Goal: Task Accomplishment & Management: Complete application form

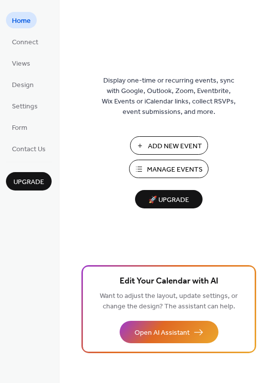
click at [182, 168] on span "Manage Events" at bounding box center [175, 169] width 56 height 10
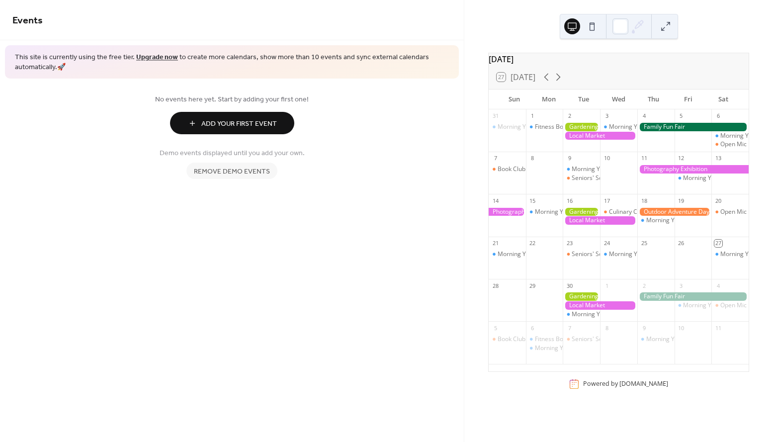
click at [253, 170] on span "Remove demo events" at bounding box center [232, 171] width 76 height 10
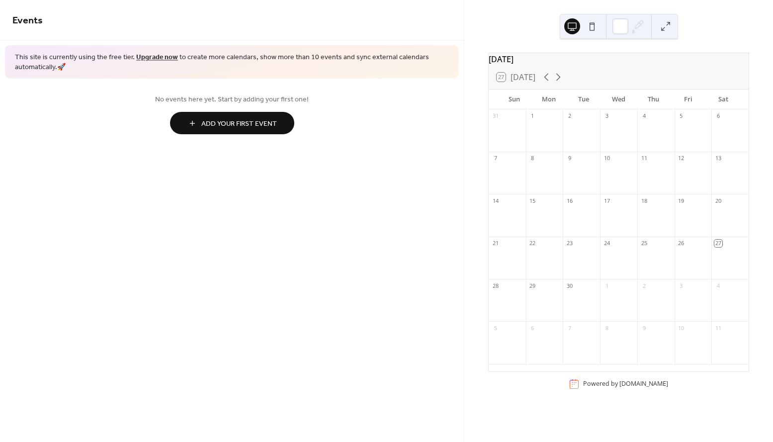
click at [249, 125] on span "Add Your First Event" at bounding box center [239, 124] width 76 height 10
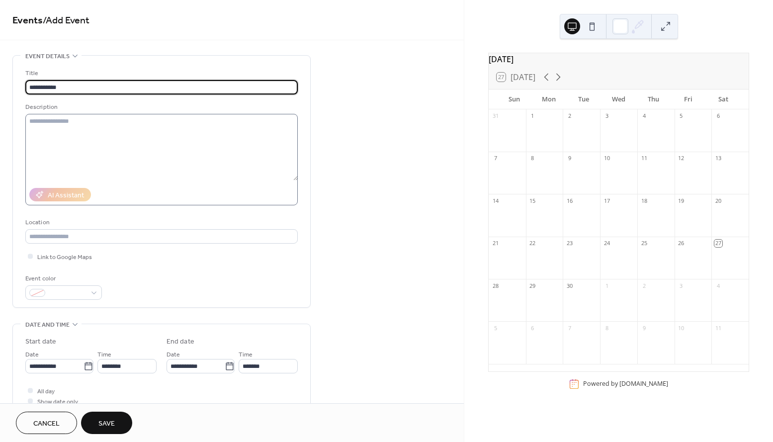
type input "**********"
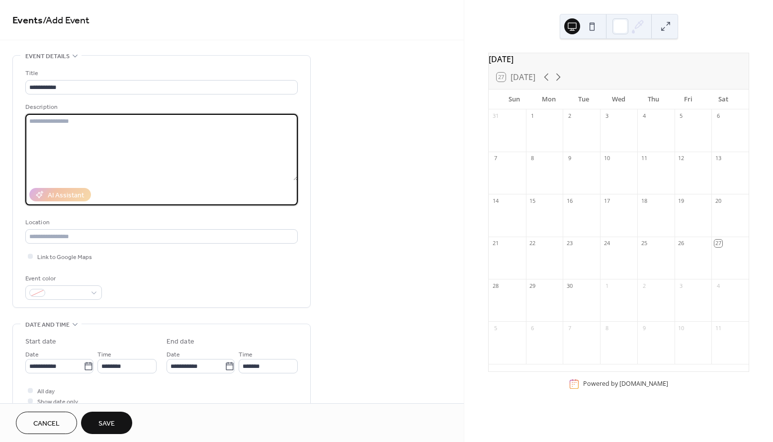
click at [135, 135] on textarea at bounding box center [161, 147] width 272 height 67
paste textarea "**********"
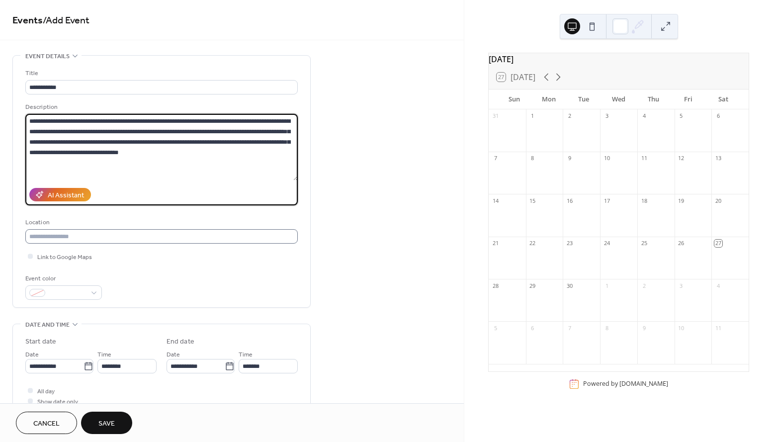
type textarea "**********"
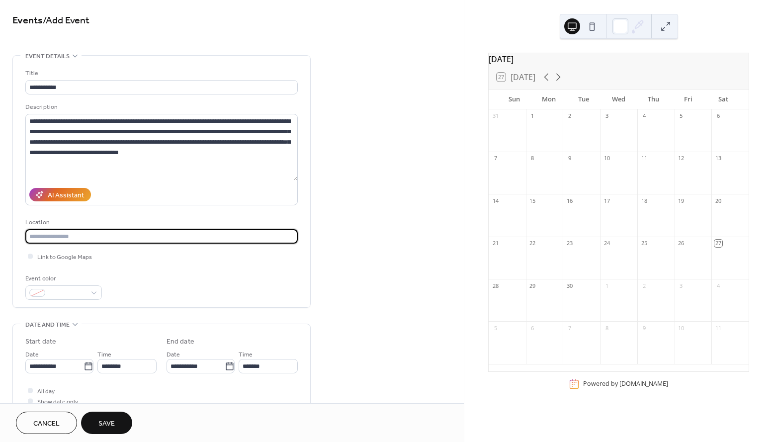
click at [86, 239] on input "text" at bounding box center [161, 236] width 272 height 14
type input "**********"
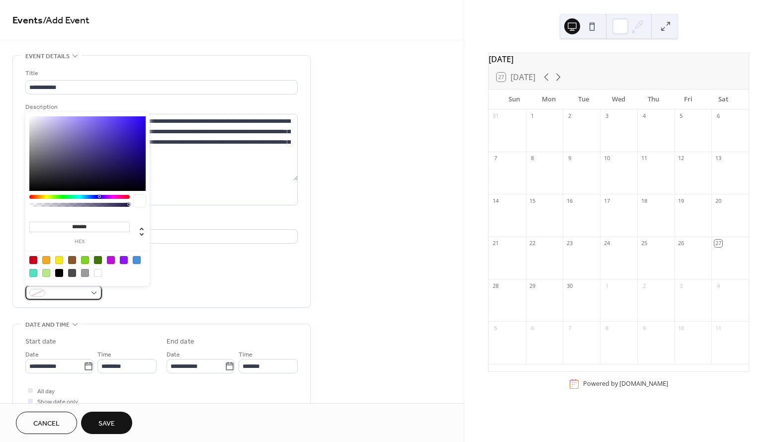
click at [95, 292] on div at bounding box center [63, 292] width 77 height 14
click at [47, 258] on div at bounding box center [46, 260] width 8 height 8
type input "*******"
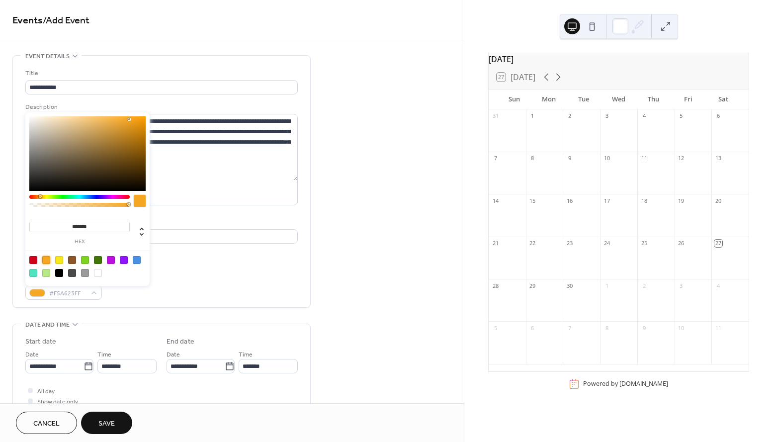
click at [175, 261] on div "Link to Google Maps" at bounding box center [161, 256] width 272 height 10
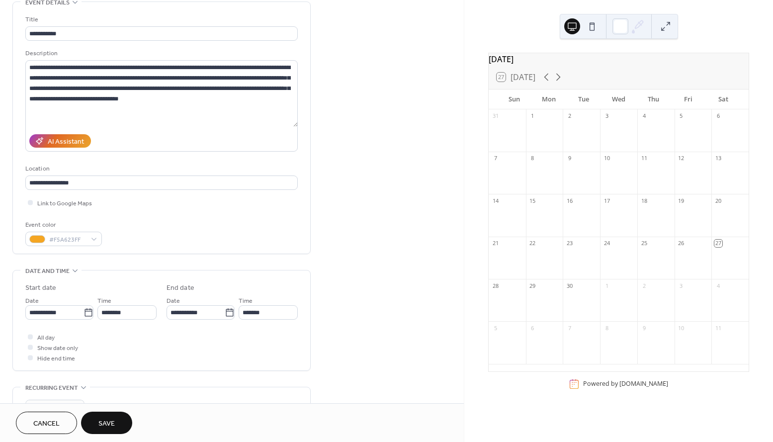
scroll to position [73, 0]
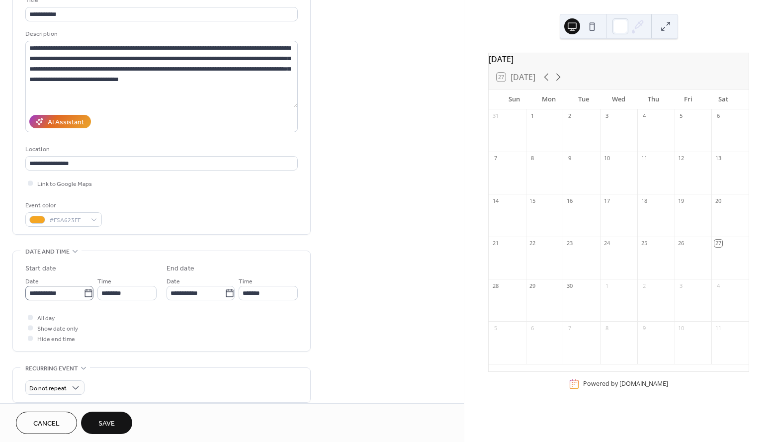
click at [87, 295] on icon at bounding box center [88, 293] width 10 height 10
click at [83, 295] on input "**********" at bounding box center [54, 293] width 58 height 14
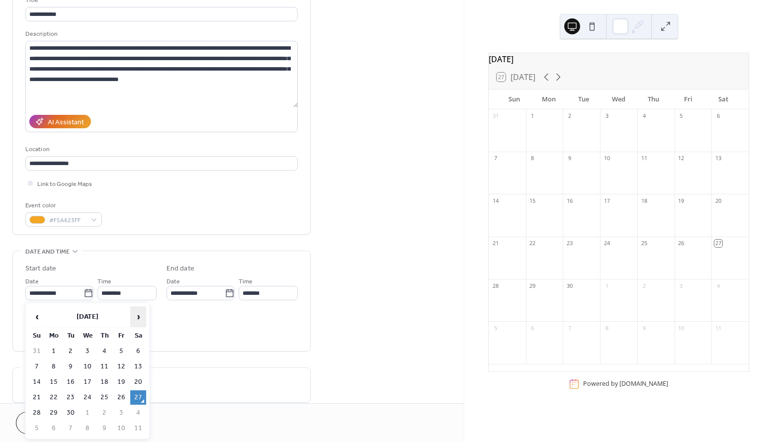
click at [140, 318] on span "›" at bounding box center [138, 317] width 15 height 20
click at [141, 367] on td "11" at bounding box center [138, 366] width 16 height 14
type input "**********"
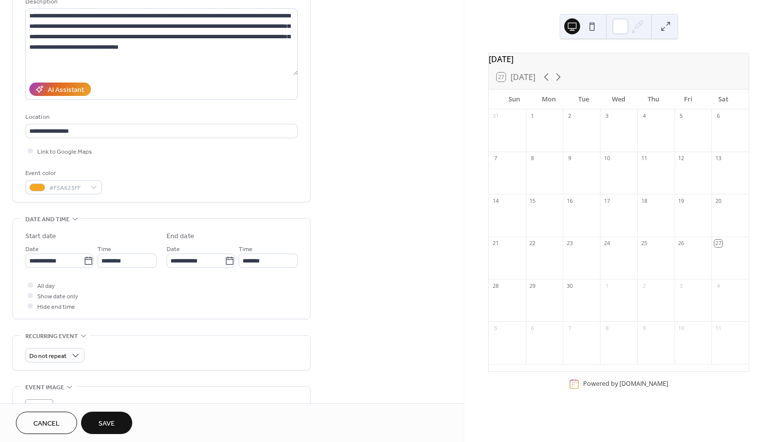
scroll to position [108, 0]
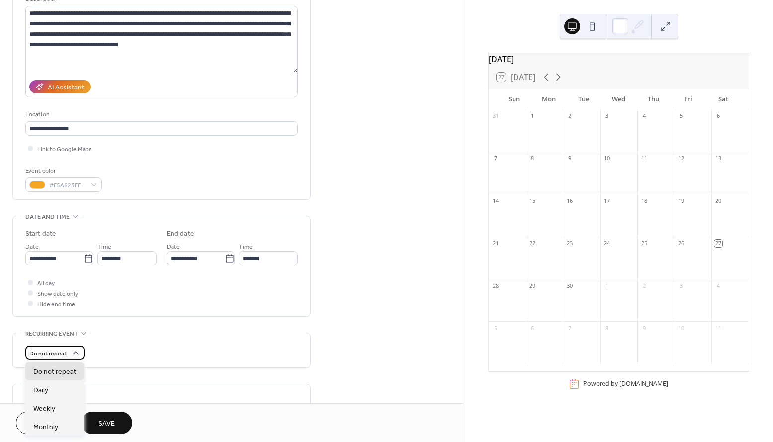
click at [73, 353] on icon at bounding box center [76, 352] width 6 height 3
click at [126, 294] on div "All day Show date only Hide end time" at bounding box center [161, 292] width 272 height 31
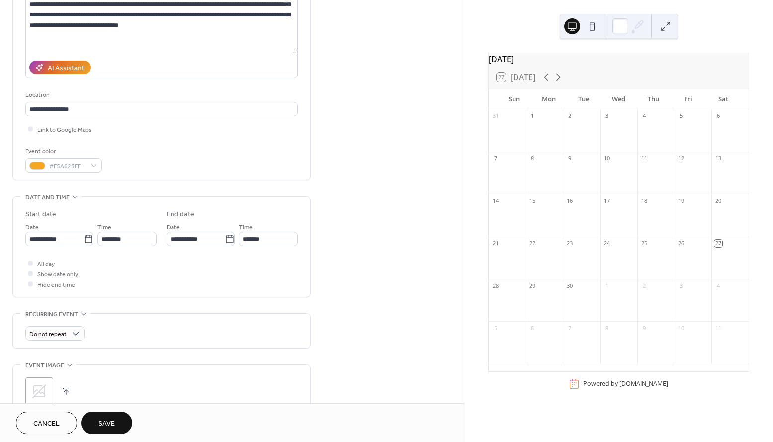
scroll to position [116, 0]
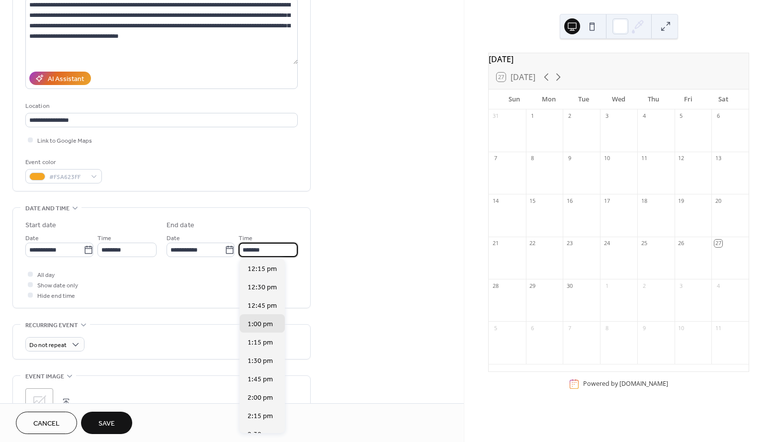
click at [246, 250] on input "*******" at bounding box center [268, 250] width 59 height 14
type input "*******"
click at [156, 281] on div "All day Show date only Hide end time" at bounding box center [161, 284] width 272 height 31
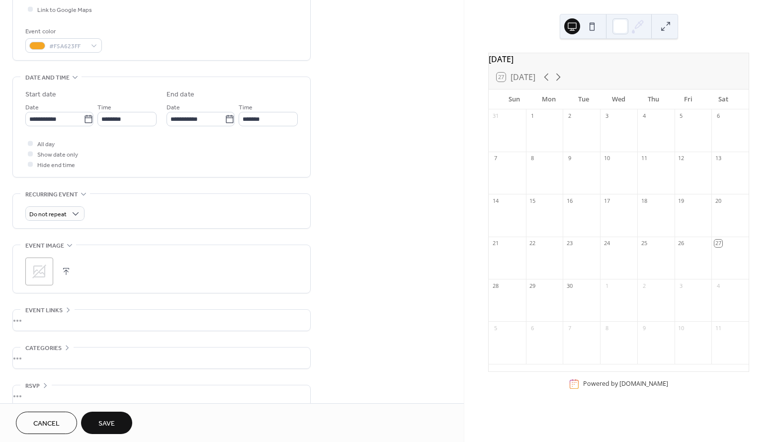
scroll to position [260, 0]
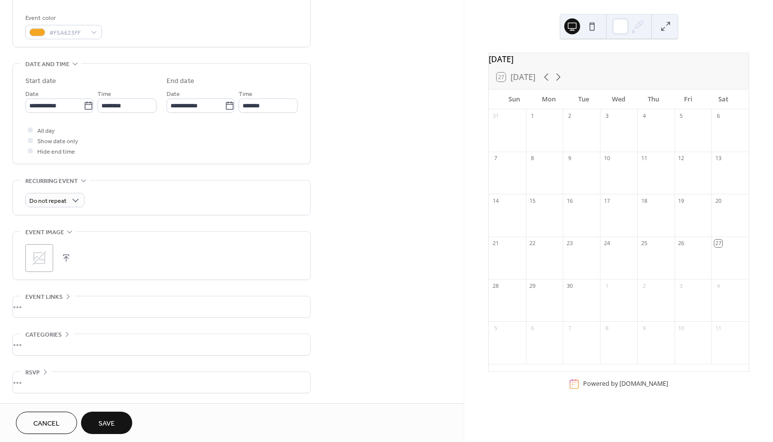
click at [45, 371] on icon at bounding box center [45, 372] width 8 height 8
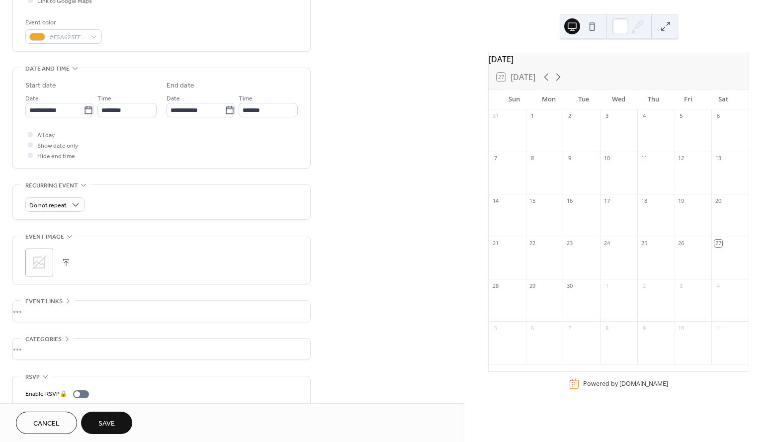
click at [68, 340] on div "•••" at bounding box center [161, 348] width 297 height 21
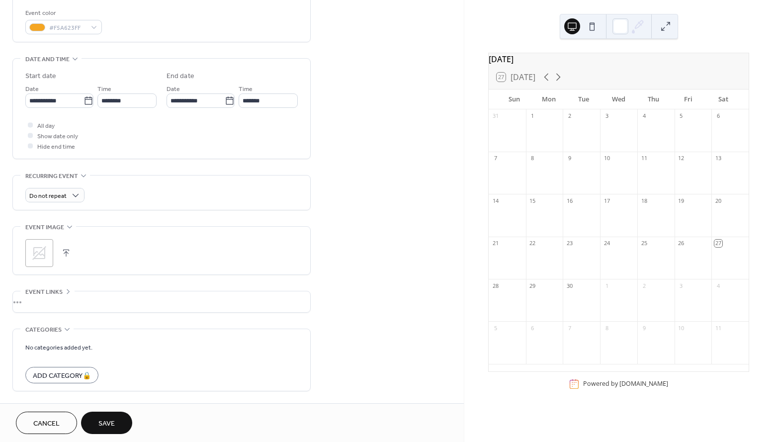
scroll to position [264, 0]
click at [67, 294] on div "•••" at bounding box center [161, 302] width 297 height 21
click at [43, 250] on icon at bounding box center [39, 254] width 14 height 14
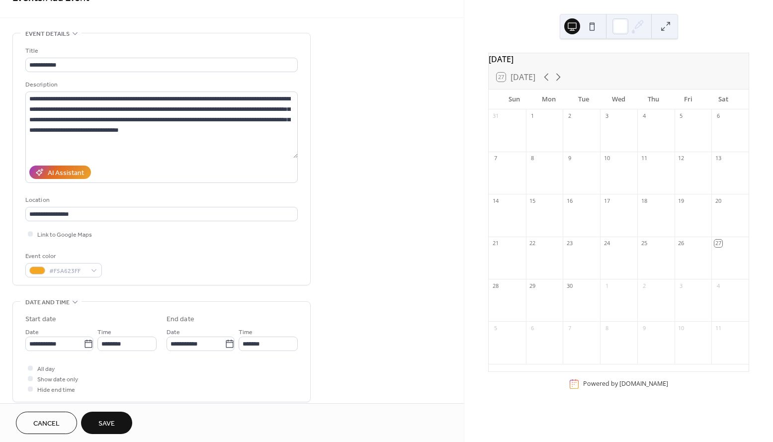
scroll to position [38, 0]
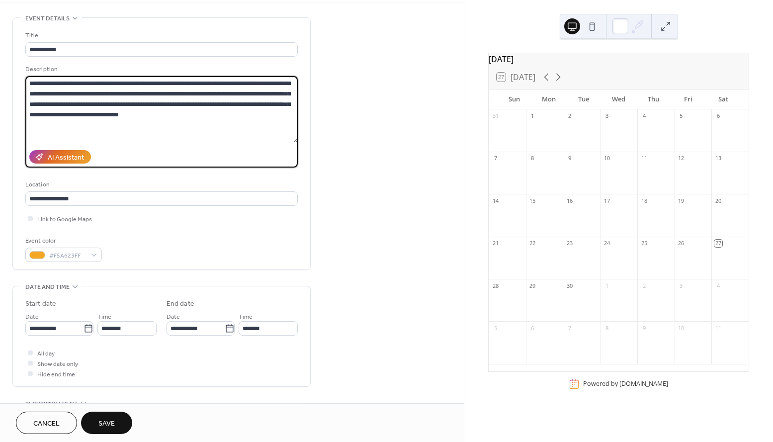
click at [126, 115] on textarea "**********" at bounding box center [161, 109] width 272 height 67
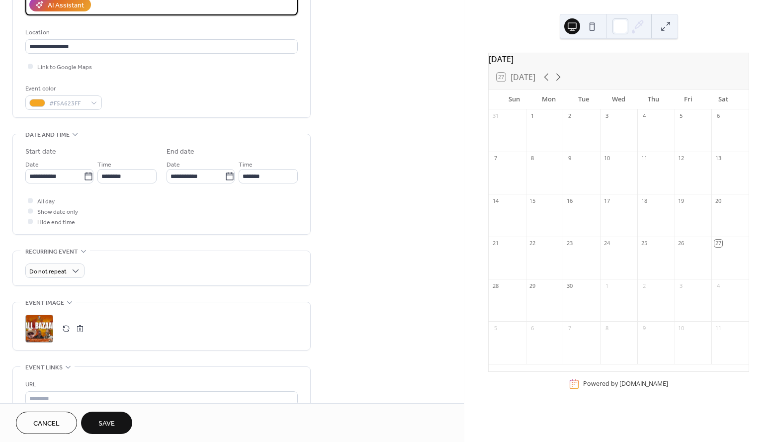
scroll to position [191, 0]
type textarea "**********"
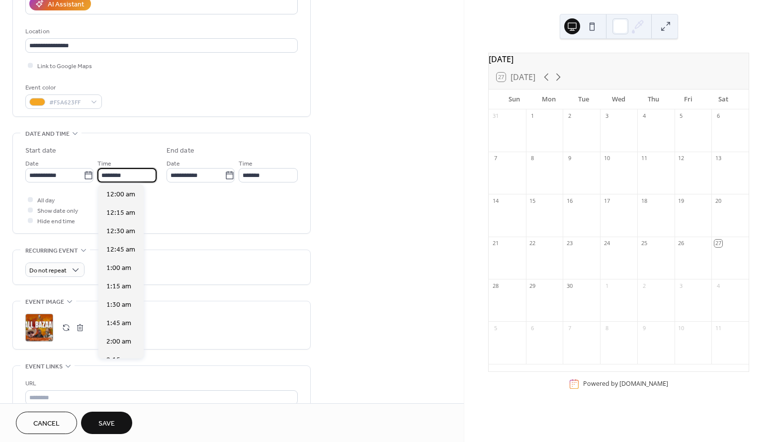
click at [108, 173] on input "********" at bounding box center [126, 175] width 59 height 14
click at [123, 267] on span "6:00 pm" at bounding box center [118, 266] width 25 height 10
type input "*******"
type input "**********"
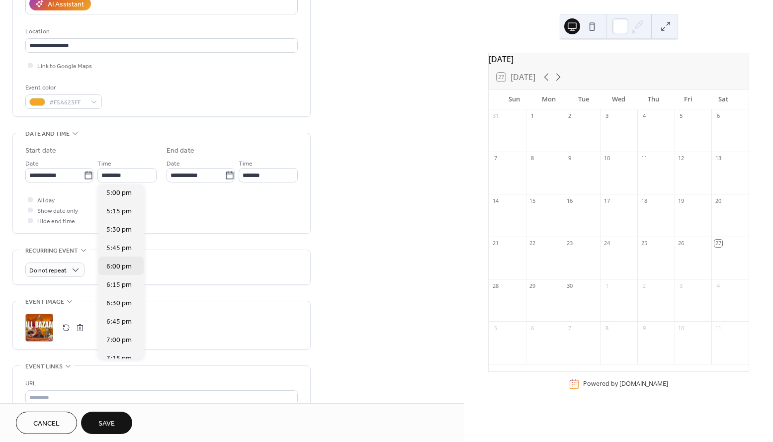
type input "********"
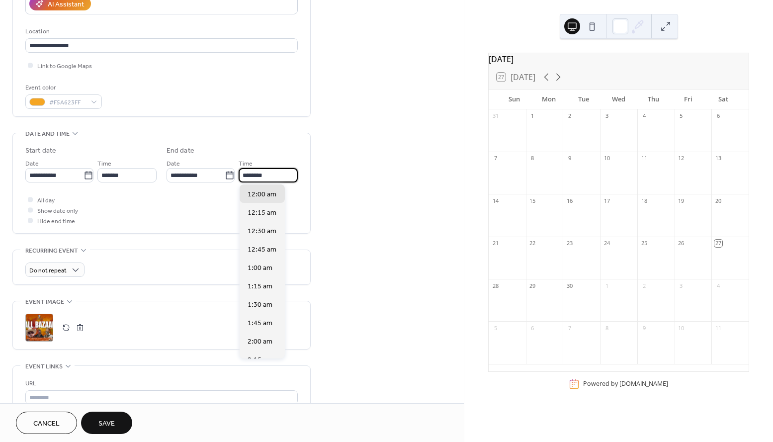
click at [270, 175] on input "********" at bounding box center [268, 175] width 59 height 14
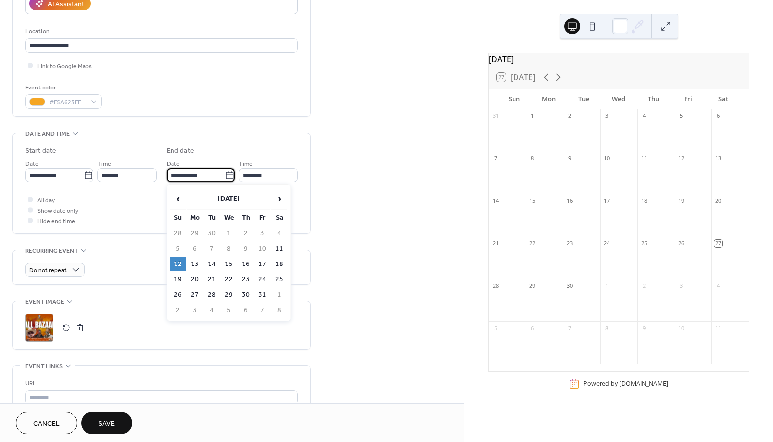
click at [208, 177] on input "**********" at bounding box center [195, 175] width 58 height 14
click at [281, 250] on td "11" at bounding box center [279, 249] width 16 height 14
type input "**********"
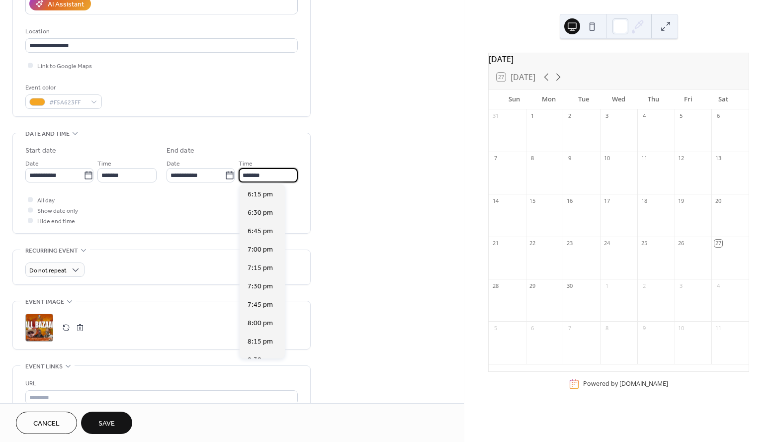
click at [266, 174] on input "*******" at bounding box center [268, 175] width 59 height 14
click at [262, 324] on span "8:00 pm" at bounding box center [259, 323] width 25 height 10
type input "*******"
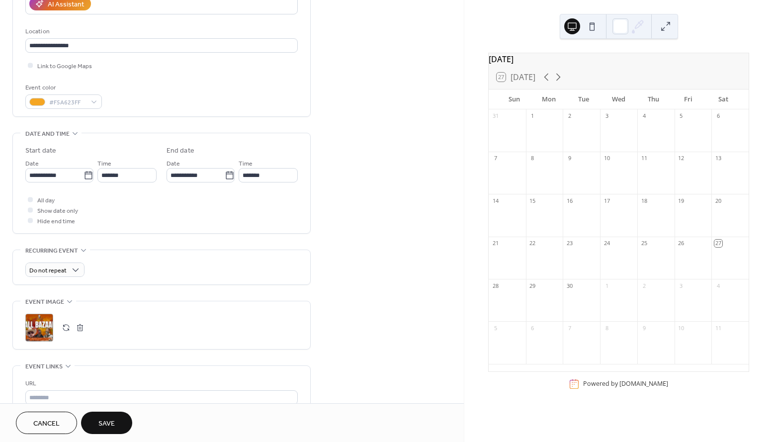
click at [116, 212] on div "All day Show date only Hide end time" at bounding box center [161, 209] width 272 height 31
click at [61, 307] on div "Daily" at bounding box center [54, 306] width 59 height 18
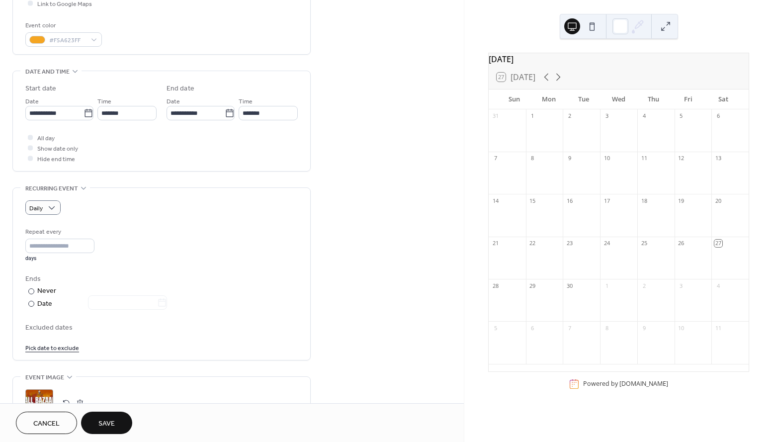
scroll to position [254, 0]
click at [31, 304] on div at bounding box center [31, 303] width 6 height 6
click at [167, 303] on icon at bounding box center [162, 302] width 10 height 10
click at [157, 303] on input "text" at bounding box center [122, 301] width 69 height 14
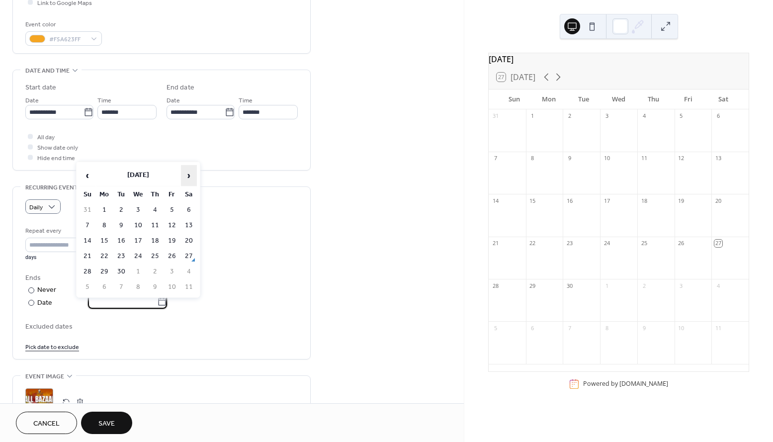
click at [190, 174] on span "›" at bounding box center [188, 175] width 15 height 20
click at [90, 241] on td "12" at bounding box center [88, 241] width 16 height 14
type input "**********"
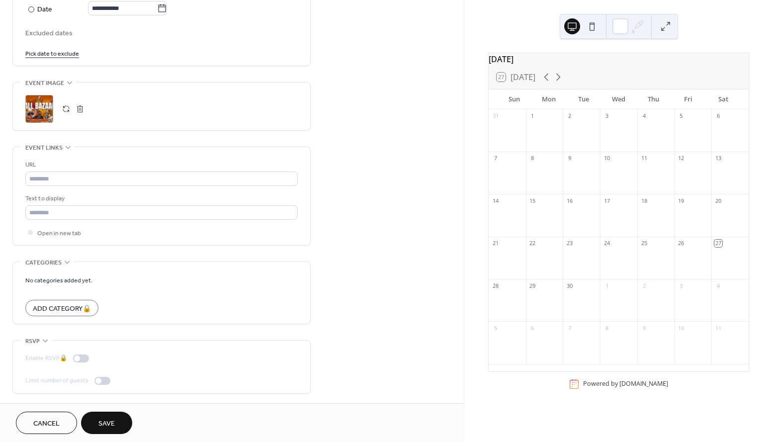
scroll to position [548, 0]
click at [108, 419] on span "Save" at bounding box center [106, 423] width 16 height 10
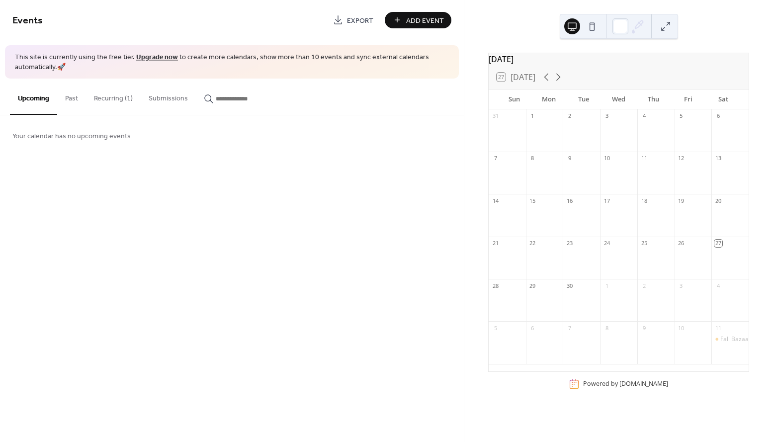
click at [112, 96] on button "Recurring (1)" at bounding box center [113, 96] width 55 height 35
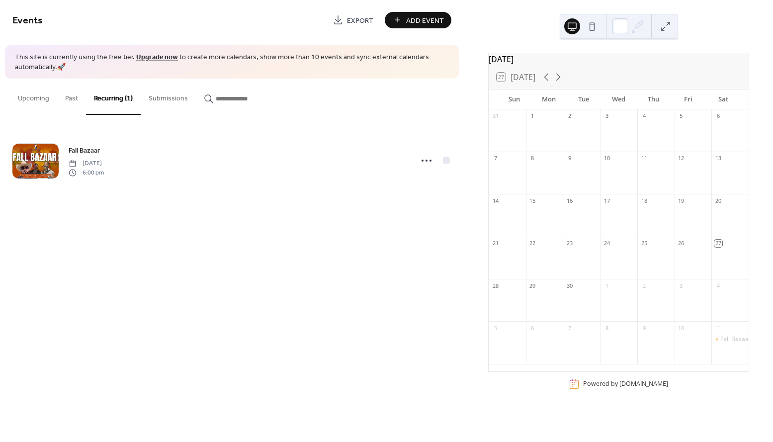
click at [44, 98] on button "Upcoming" at bounding box center [33, 96] width 47 height 35
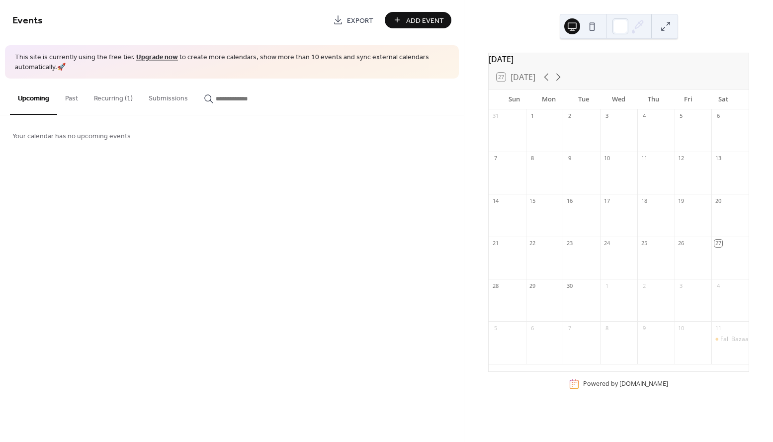
click at [115, 99] on button "Recurring (1)" at bounding box center [113, 96] width 55 height 35
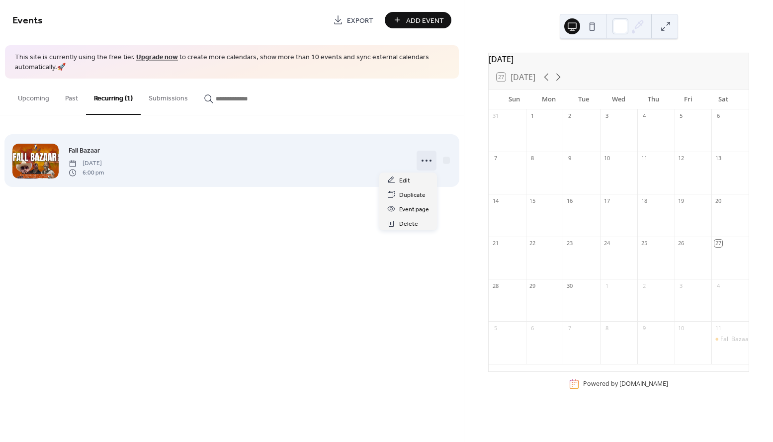
click at [428, 159] on icon at bounding box center [426, 161] width 16 height 16
click at [311, 169] on div "Fall Bazaar [DATE] 6:00 pm" at bounding box center [238, 161] width 338 height 32
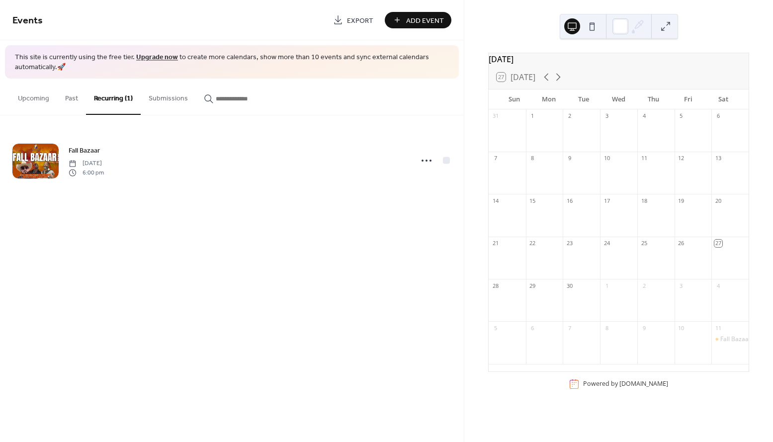
click at [22, 98] on button "Upcoming" at bounding box center [33, 96] width 47 height 35
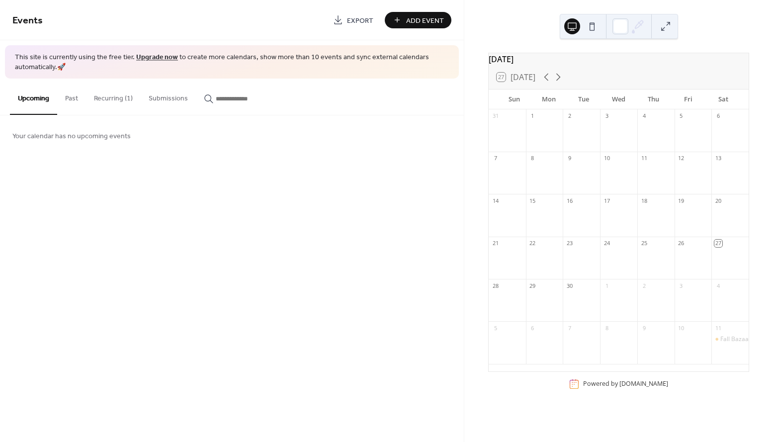
click at [110, 100] on button "Recurring (1)" at bounding box center [113, 96] width 55 height 35
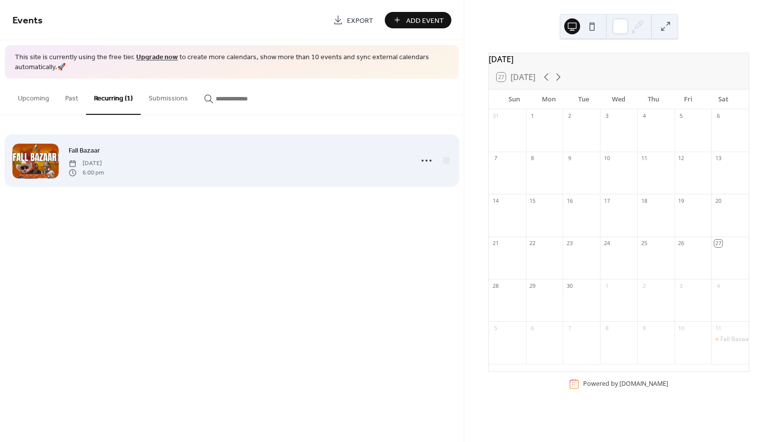
click at [90, 147] on span "Fall Bazaar" at bounding box center [84, 151] width 31 height 10
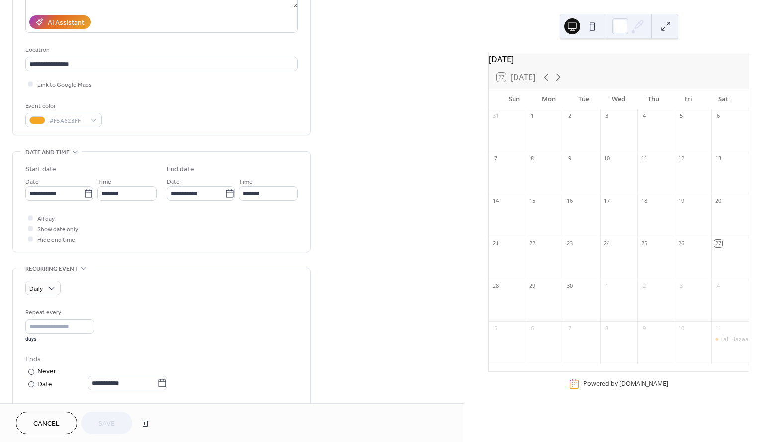
scroll to position [174, 0]
click at [31, 82] on div at bounding box center [30, 81] width 5 height 5
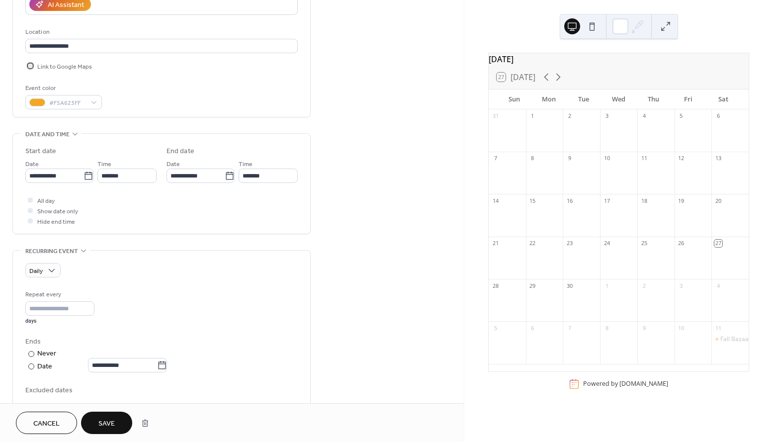
scroll to position [191, 0]
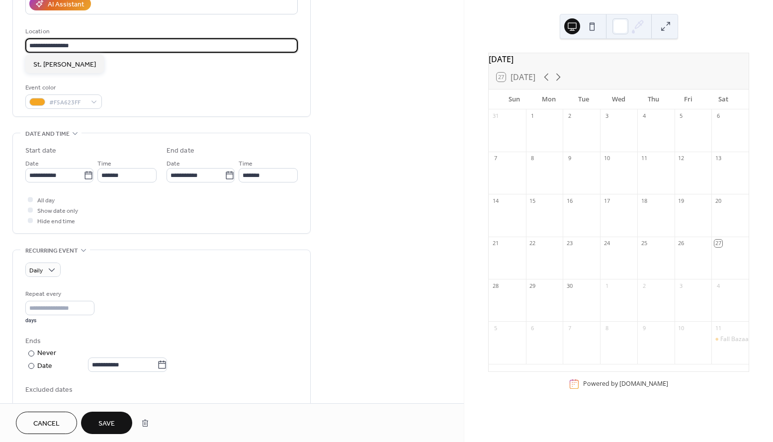
click at [78, 43] on input "**********" at bounding box center [161, 45] width 272 height 14
type input "**********"
click at [160, 84] on div "Event color #F5A623FF" at bounding box center [161, 95] width 272 height 26
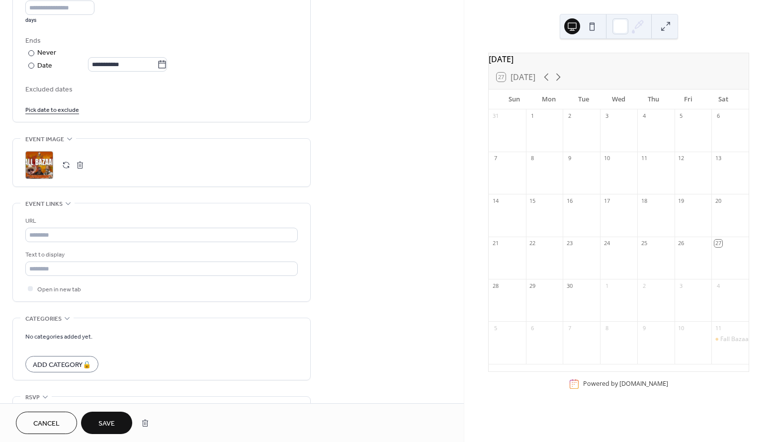
scroll to position [548, 0]
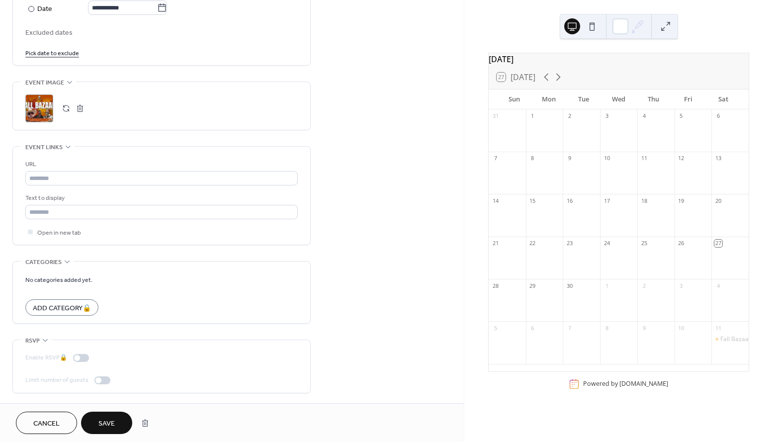
click at [106, 423] on span "Save" at bounding box center [106, 423] width 16 height 10
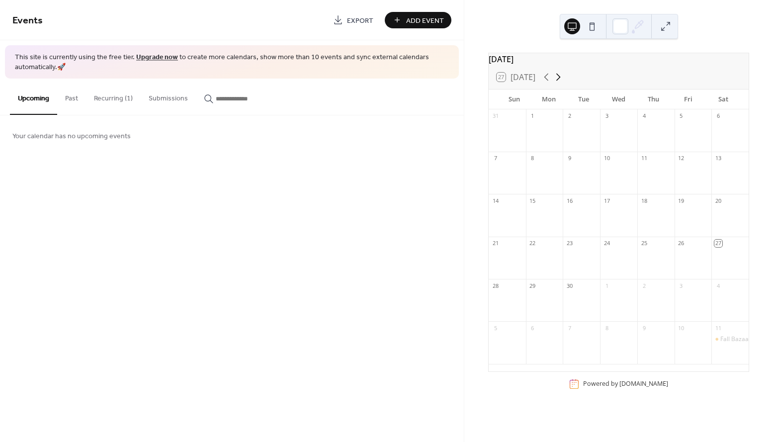
click at [560, 81] on icon at bounding box center [558, 77] width 4 height 7
drag, startPoint x: 217, startPoint y: 151, endPoint x: 202, endPoint y: 151, distance: 14.9
click at [210, 151] on div "Your calendar has no upcoming events" at bounding box center [232, 135] width 464 height 40
click at [32, 97] on button "Upcoming" at bounding box center [33, 97] width 47 height 36
click at [72, 138] on span "Your calendar has no upcoming events" at bounding box center [71, 136] width 118 height 10
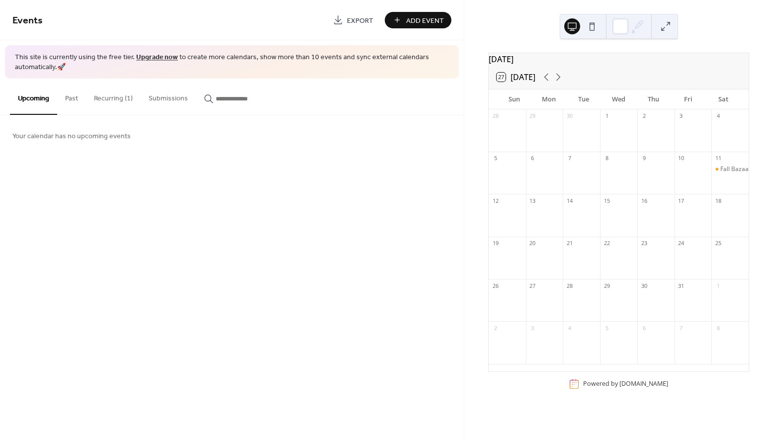
click at [73, 95] on button "Past" at bounding box center [71, 96] width 29 height 35
click at [110, 97] on button "Recurring (1)" at bounding box center [113, 96] width 55 height 35
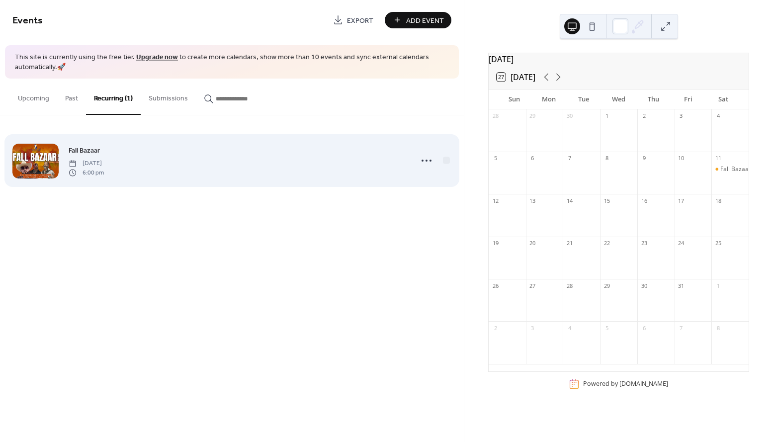
click at [95, 150] on span "Fall Bazaar" at bounding box center [84, 151] width 31 height 10
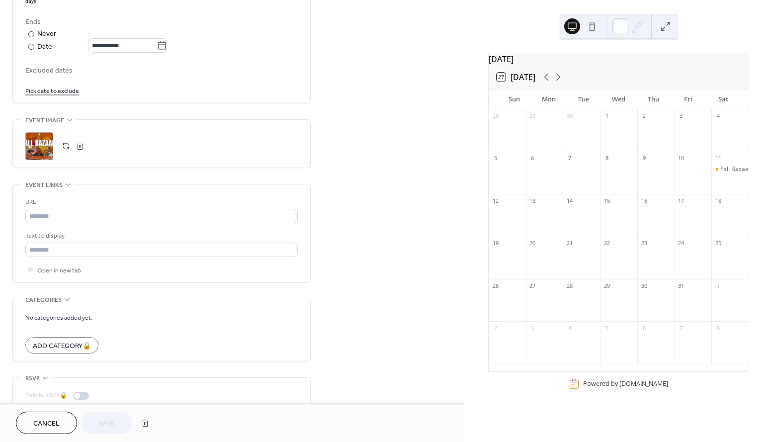
scroll to position [513, 0]
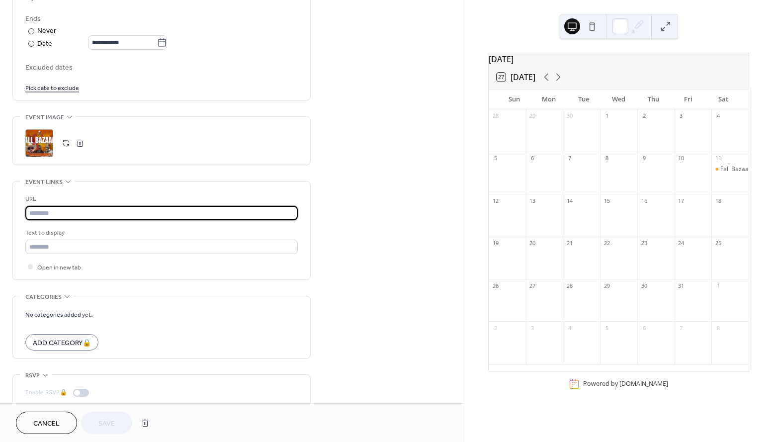
click at [100, 219] on input "text" at bounding box center [161, 213] width 272 height 14
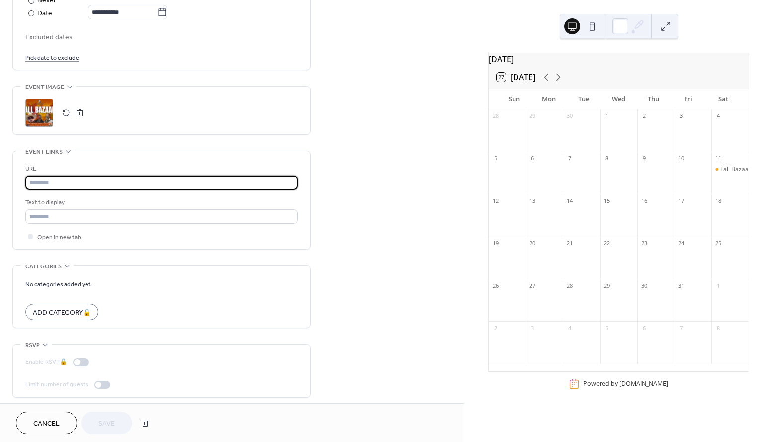
scroll to position [548, 0]
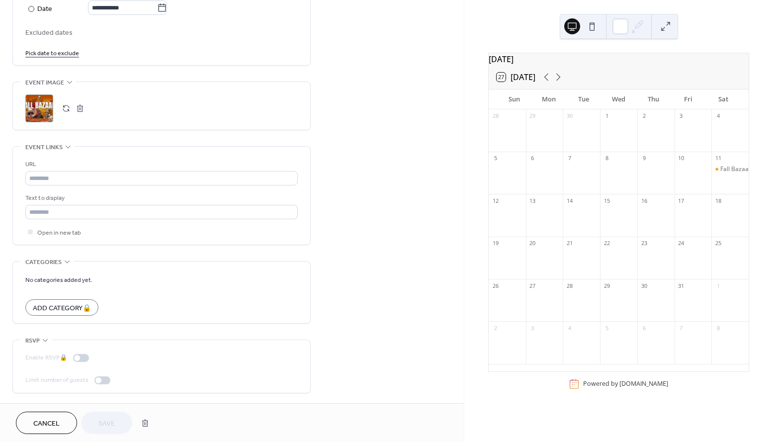
click at [114, 424] on div "Cancel Save" at bounding box center [85, 422] width 138 height 22
click at [68, 145] on icon at bounding box center [68, 147] width 8 height 8
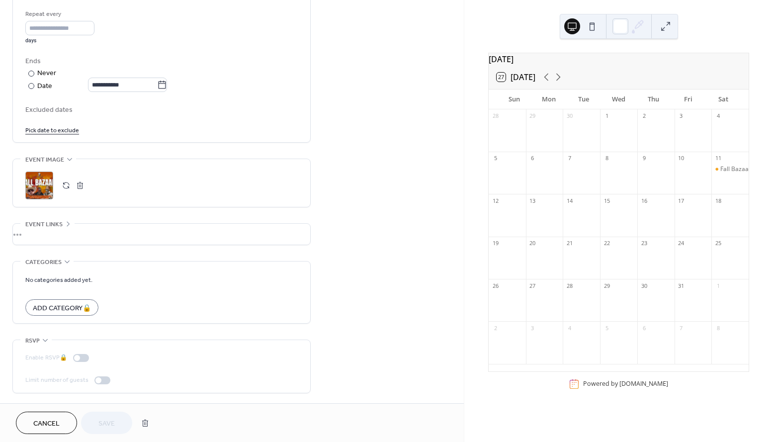
scroll to position [471, 0]
click at [592, 27] on button at bounding box center [592, 26] width 16 height 16
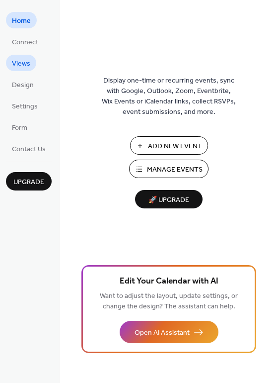
click at [26, 66] on span "Views" at bounding box center [21, 64] width 18 height 10
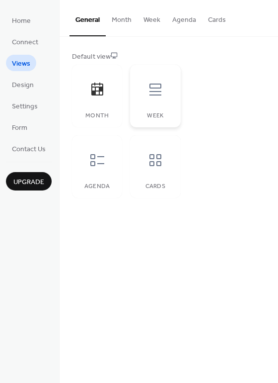
click at [154, 88] on icon at bounding box center [156, 89] width 12 height 12
click at [97, 160] on icon at bounding box center [97, 160] width 16 height 16
click at [162, 155] on icon at bounding box center [156, 160] width 16 height 16
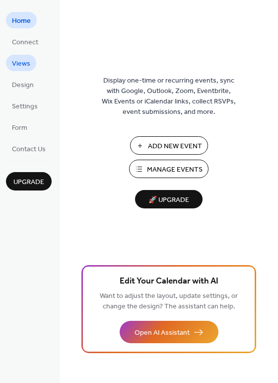
click at [17, 63] on span "Views" at bounding box center [21, 64] width 18 height 10
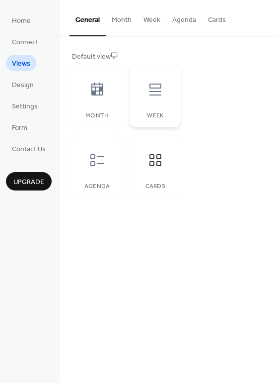
click at [156, 89] on icon at bounding box center [156, 89] width 16 height 16
click at [104, 154] on icon at bounding box center [97, 160] width 16 height 16
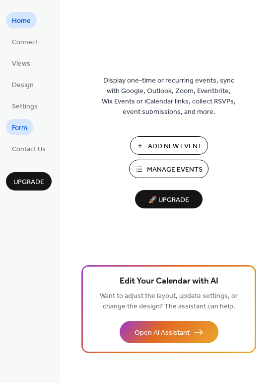
click at [20, 128] on span "Form" at bounding box center [19, 128] width 15 height 10
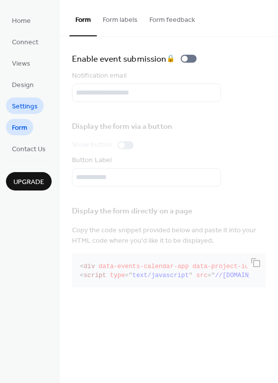
click at [23, 105] on span "Settings" at bounding box center [25, 106] width 26 height 10
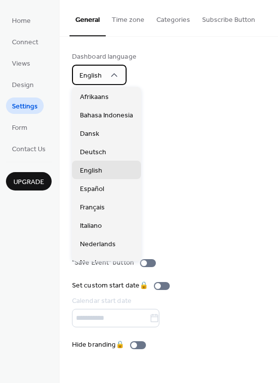
click at [113, 75] on icon at bounding box center [114, 75] width 10 height 10
click at [114, 75] on icon at bounding box center [114, 75] width 10 height 10
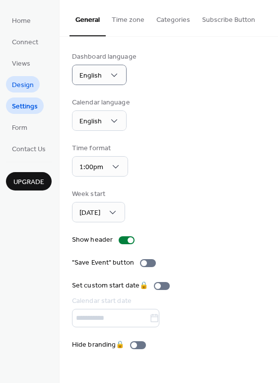
click at [28, 87] on span "Design" at bounding box center [23, 85] width 22 height 10
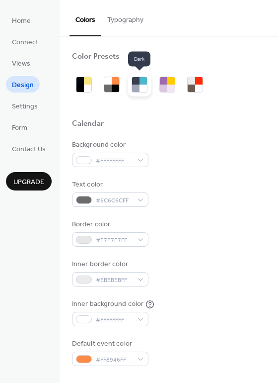
click at [142, 88] on div at bounding box center [143, 87] width 7 height 7
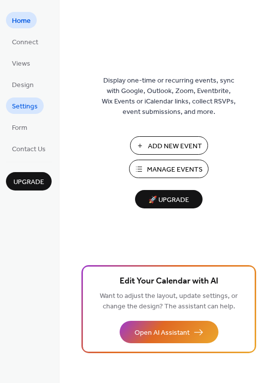
click at [31, 106] on span "Settings" at bounding box center [25, 106] width 26 height 10
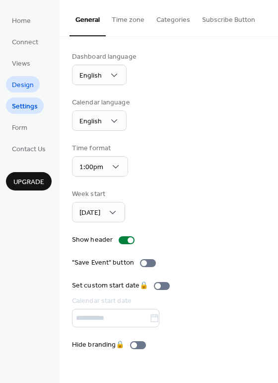
click at [29, 84] on span "Design" at bounding box center [23, 85] width 22 height 10
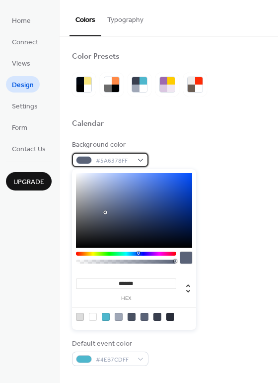
click at [141, 160] on div "#5A6378FF" at bounding box center [110, 160] width 77 height 14
type input "*******"
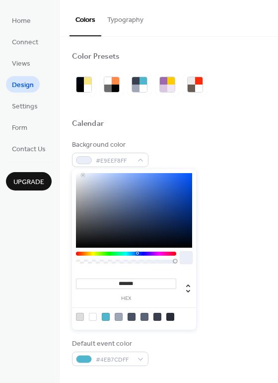
click at [83, 175] on div at bounding box center [134, 210] width 116 height 75
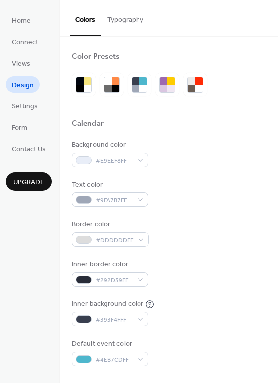
click at [183, 121] on div "Calendar" at bounding box center [169, 125] width 194 height 13
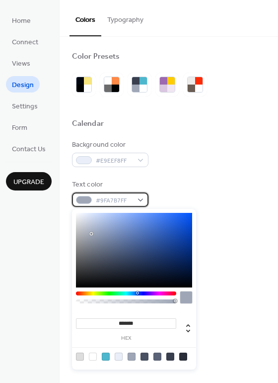
click at [142, 199] on div "#9FA7B7FF" at bounding box center [110, 199] width 77 height 14
type input "*******"
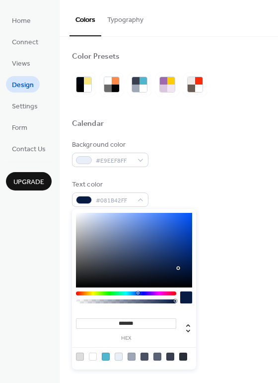
click at [179, 268] on div at bounding box center [134, 250] width 116 height 75
click at [184, 191] on div "Text color #081B42FF" at bounding box center [169, 192] width 194 height 27
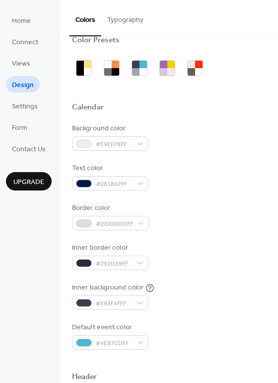
scroll to position [22, 0]
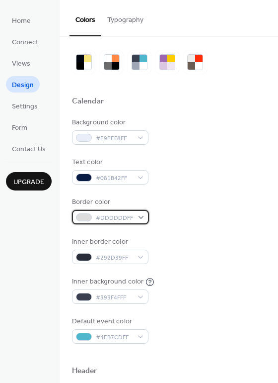
click at [141, 214] on div "#DDDDDDFF" at bounding box center [110, 217] width 77 height 14
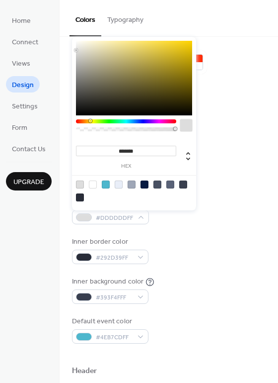
drag, startPoint x: 76, startPoint y: 120, endPoint x: 90, endPoint y: 125, distance: 15.2
click at [90, 125] on div at bounding box center [126, 127] width 100 height 17
type input "*******"
click at [189, 44] on div at bounding box center [134, 78] width 116 height 75
click at [210, 134] on div "Background color #E9EEF8FF" at bounding box center [169, 130] width 194 height 27
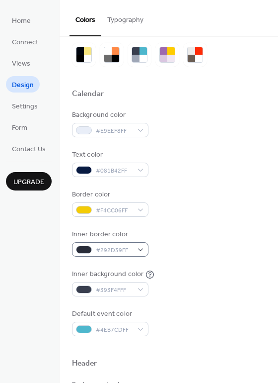
scroll to position [30, 0]
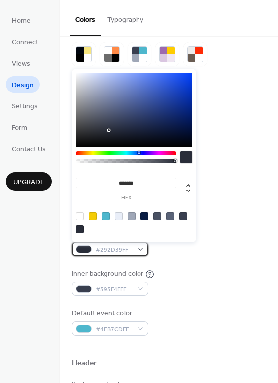
click at [142, 249] on div "#292D39FF" at bounding box center [110, 249] width 77 height 14
click at [91, 217] on div at bounding box center [93, 216] width 8 height 8
type input "*******"
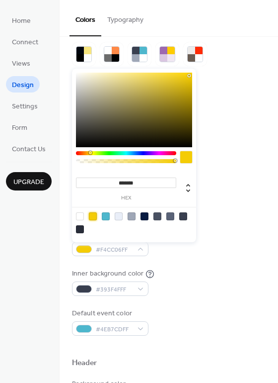
click at [173, 285] on div "Inner background color #393F4FFF" at bounding box center [169, 281] width 194 height 27
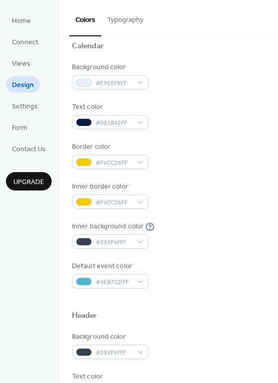
scroll to position [86, 0]
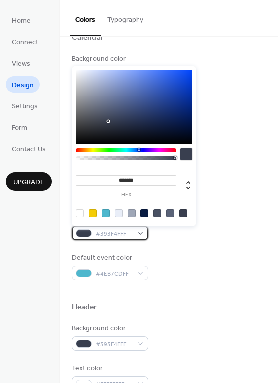
click at [141, 234] on div "#393F4FFF" at bounding box center [110, 233] width 77 height 14
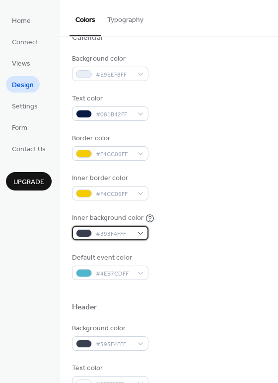
click at [141, 234] on div "#393F4FFF" at bounding box center [110, 233] width 77 height 14
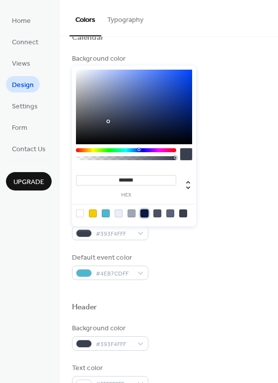
click at [145, 212] on div at bounding box center [145, 213] width 8 height 8
type input "*******"
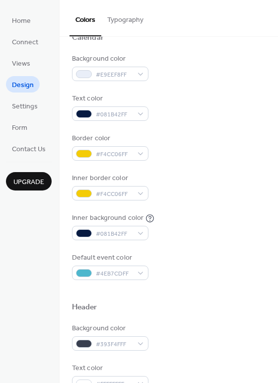
click at [171, 236] on div "Inner background color #081B42FF" at bounding box center [169, 226] width 194 height 27
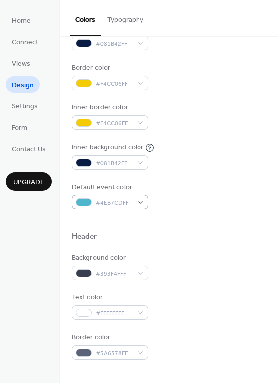
scroll to position [166, 0]
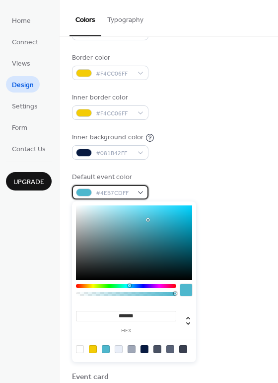
click at [141, 191] on div "#4EB7CDFF" at bounding box center [110, 192] width 77 height 14
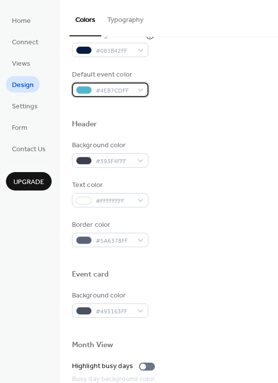
scroll to position [270, 0]
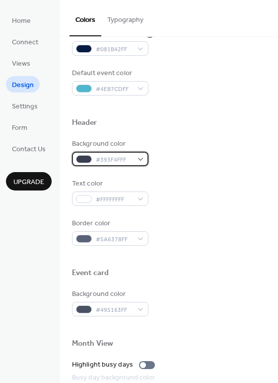
click at [143, 159] on div "#393F4FFF" at bounding box center [110, 159] width 77 height 14
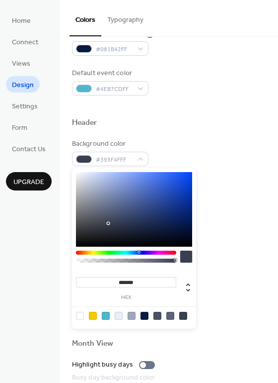
type input "*******"
click at [175, 200] on div at bounding box center [134, 209] width 116 height 75
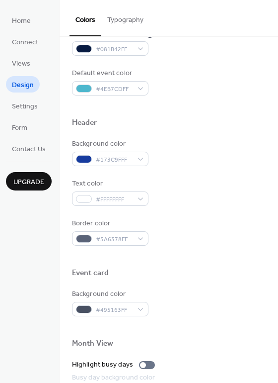
click at [204, 186] on div "Text color #FFFFFFFF" at bounding box center [169, 191] width 194 height 27
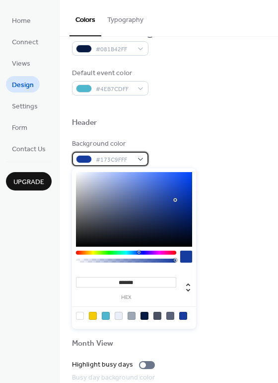
click at [140, 158] on div "#173C9FFF" at bounding box center [110, 159] width 77 height 14
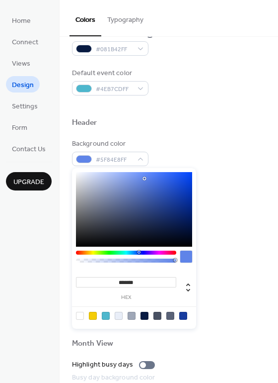
click at [145, 178] on div at bounding box center [134, 209] width 116 height 75
click at [148, 193] on div at bounding box center [134, 209] width 116 height 75
type input "*******"
click at [153, 203] on div at bounding box center [134, 209] width 116 height 75
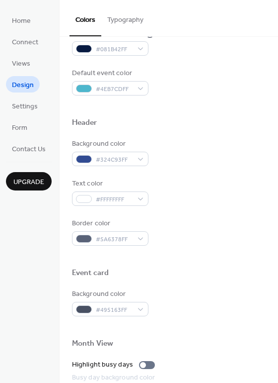
click at [223, 187] on div "Text color #FFFFFFFF" at bounding box center [169, 191] width 194 height 27
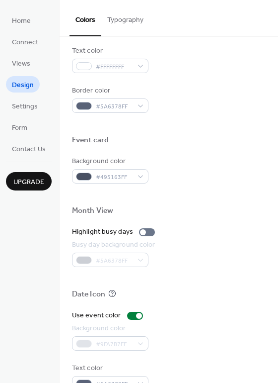
scroll to position [410, 0]
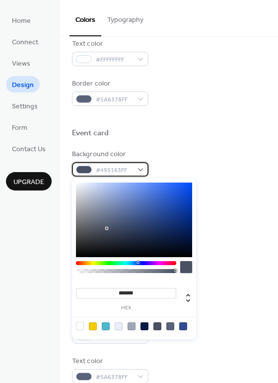
click at [140, 167] on div "#495163FF" at bounding box center [110, 169] width 77 height 14
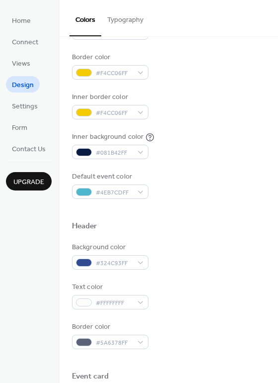
scroll to position [0, 0]
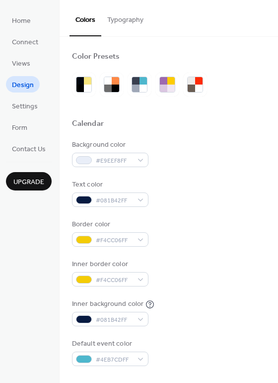
click at [134, 19] on button "Typography" at bounding box center [125, 17] width 48 height 35
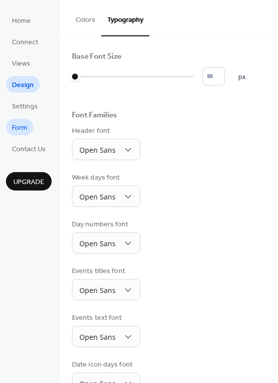
click at [23, 128] on span "Form" at bounding box center [19, 128] width 15 height 10
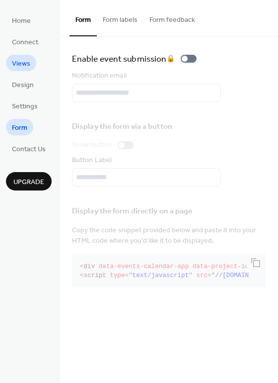
click at [25, 60] on span "Views" at bounding box center [21, 64] width 18 height 10
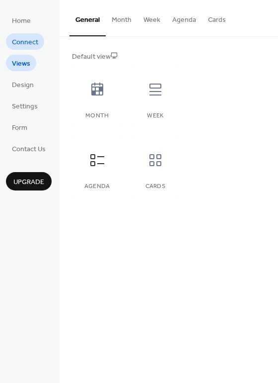
click at [27, 42] on span "Connect" at bounding box center [25, 42] width 26 height 10
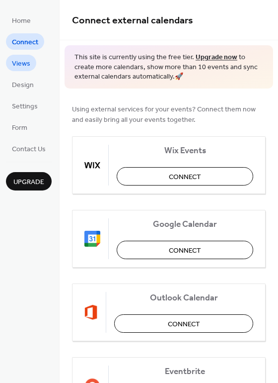
click at [23, 64] on span "Views" at bounding box center [21, 64] width 18 height 10
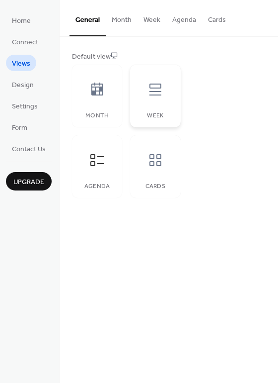
click at [161, 95] on icon at bounding box center [156, 89] width 12 height 12
click at [95, 161] on icon at bounding box center [97, 160] width 16 height 16
click at [165, 164] on div at bounding box center [156, 160] width 30 height 30
click at [92, 161] on icon at bounding box center [97, 160] width 14 height 12
